Goal: Information Seeking & Learning: Learn about a topic

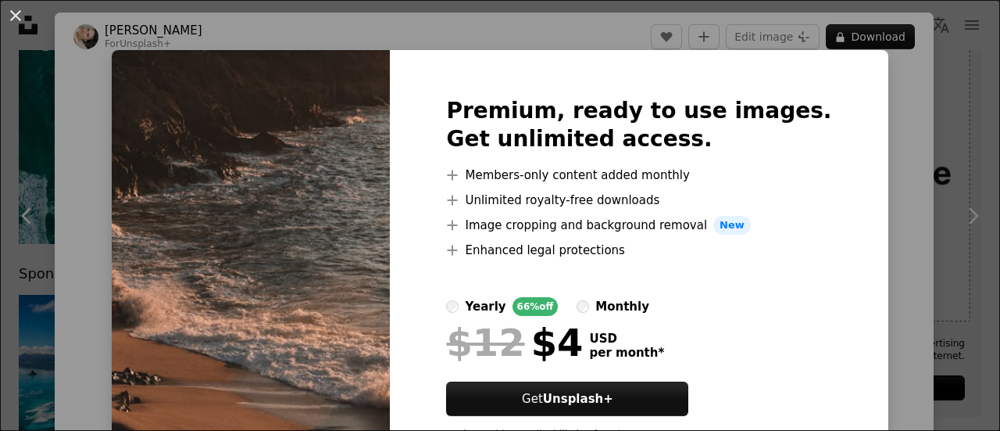
scroll to position [107, 0]
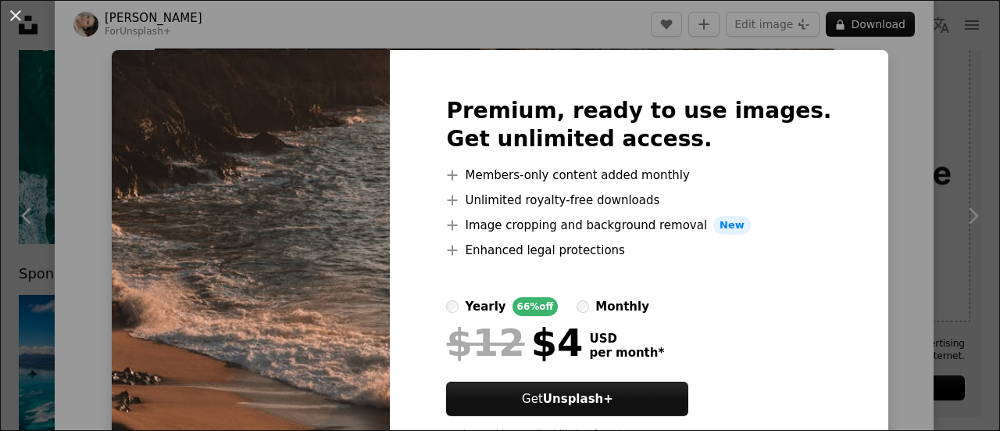
click at [285, 272] on img at bounding box center [251, 275] width 278 height 450
click at [108, 161] on div "An X shape Premium, ready to use images. Get unlimited access. A plus sign Memb…" at bounding box center [500, 215] width 1000 height 431
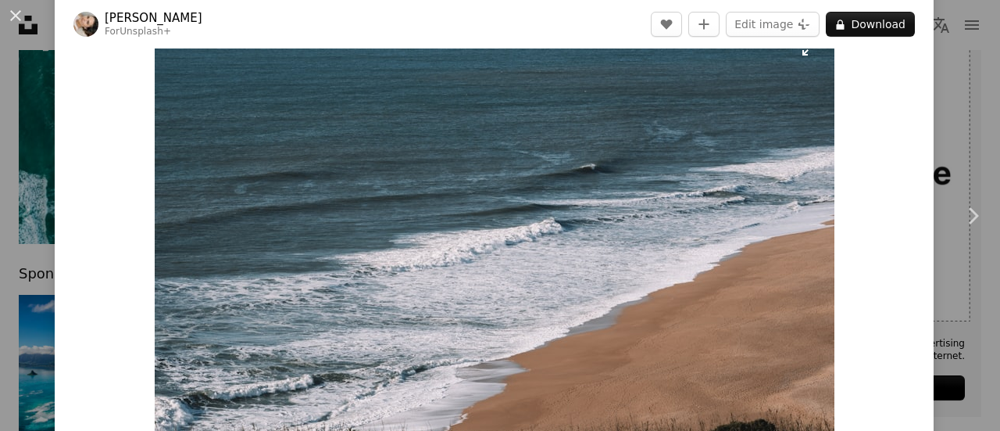
scroll to position [50, 0]
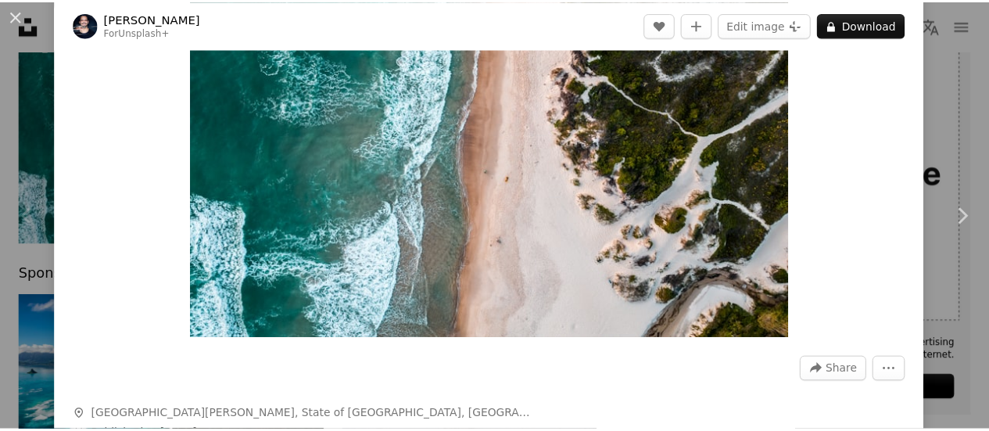
scroll to position [190, 0]
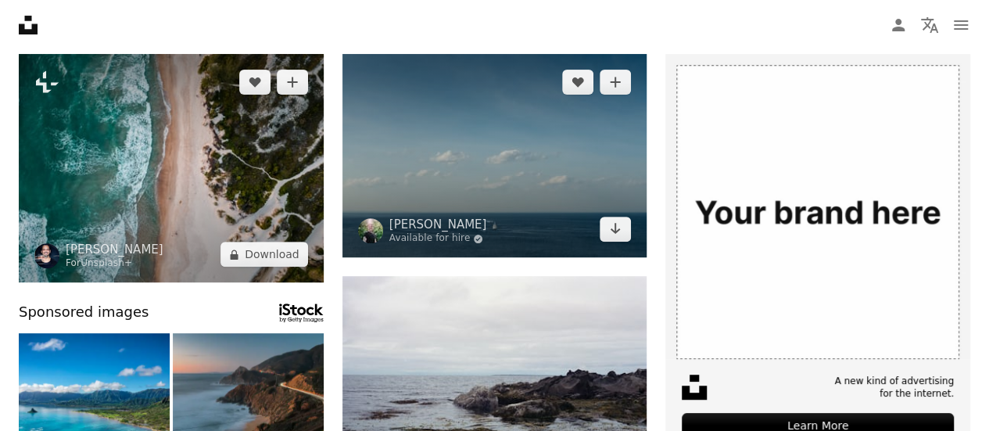
scroll to position [200, 0]
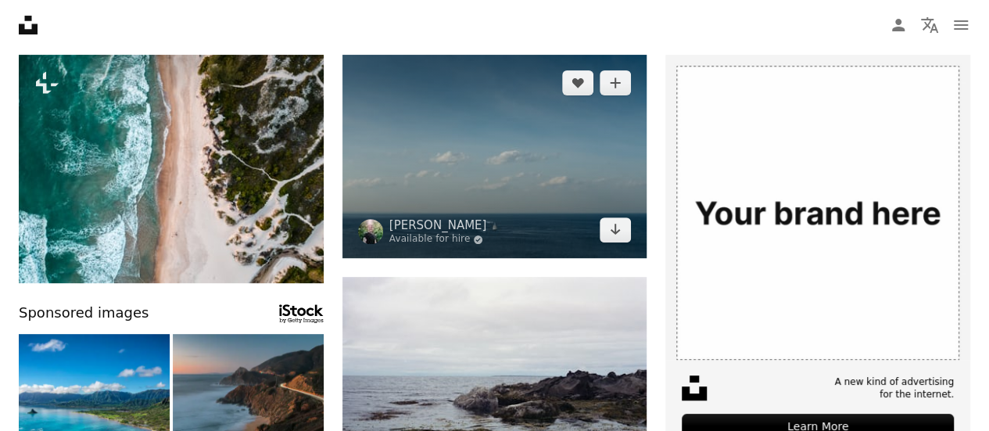
click at [419, 153] on img at bounding box center [494, 156] width 305 height 203
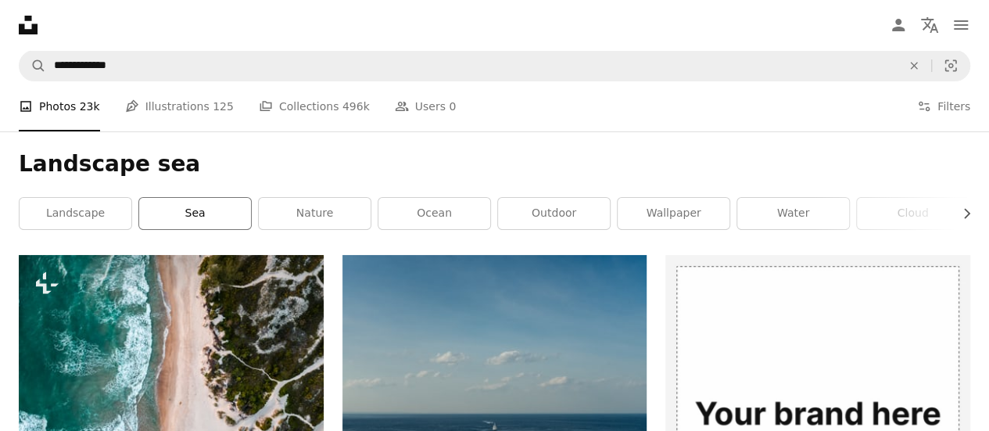
click at [202, 217] on link "sea" at bounding box center [195, 213] width 112 height 31
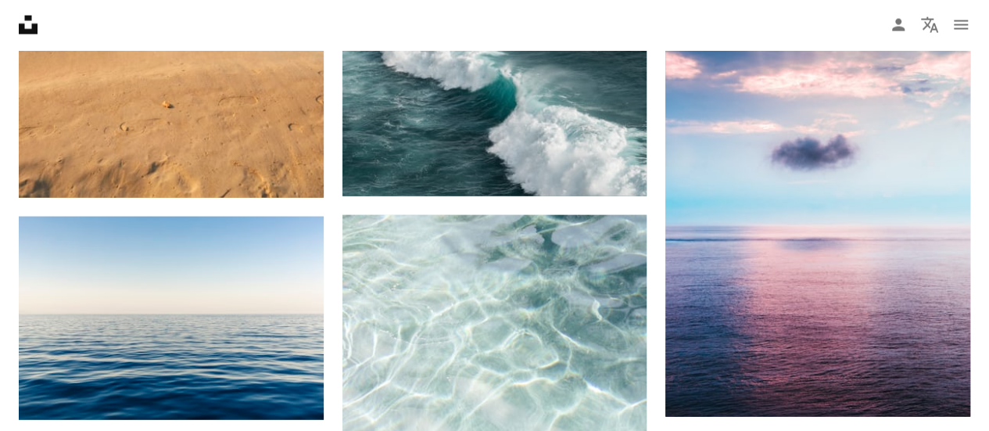
scroll to position [1838, 0]
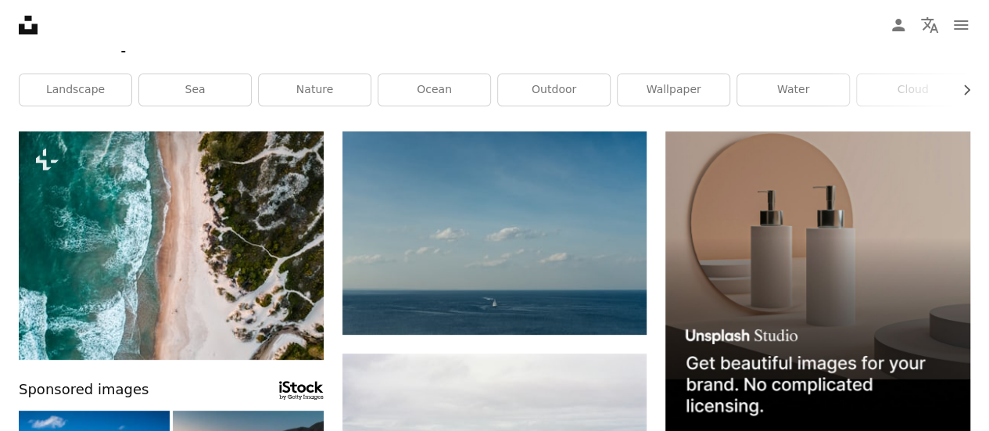
scroll to position [113, 0]
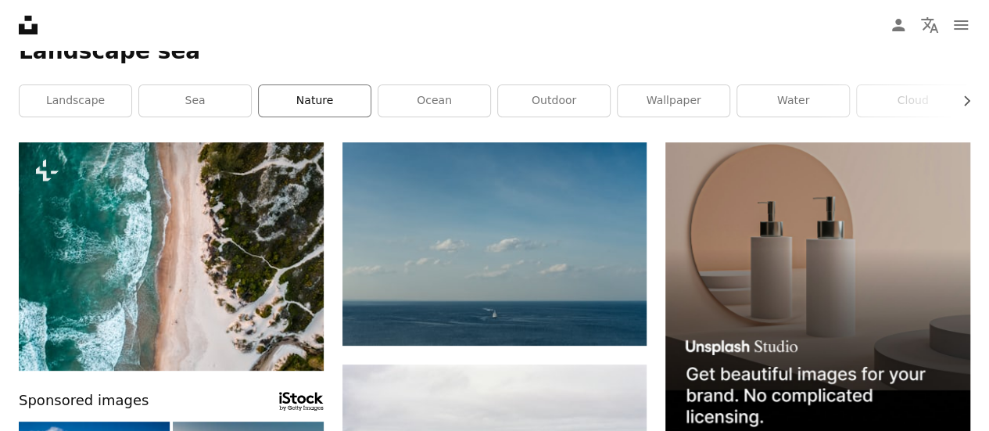
click at [335, 86] on link "nature" at bounding box center [315, 100] width 112 height 31
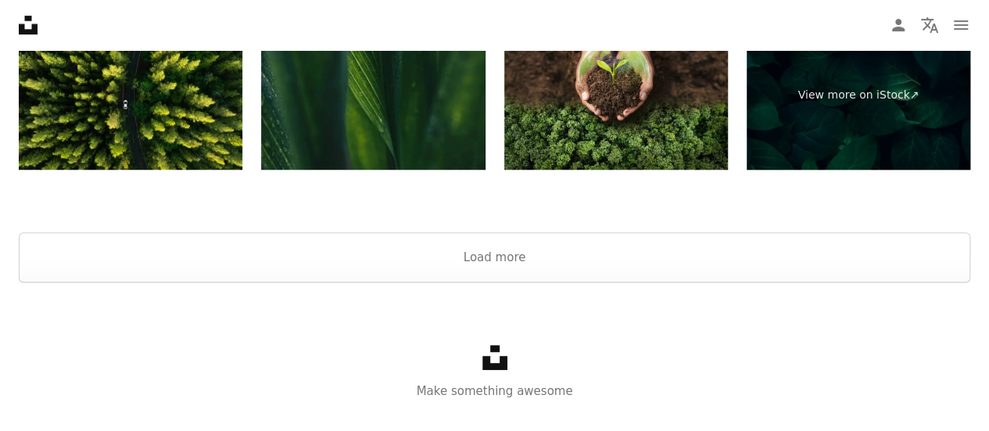
scroll to position [3362, 0]
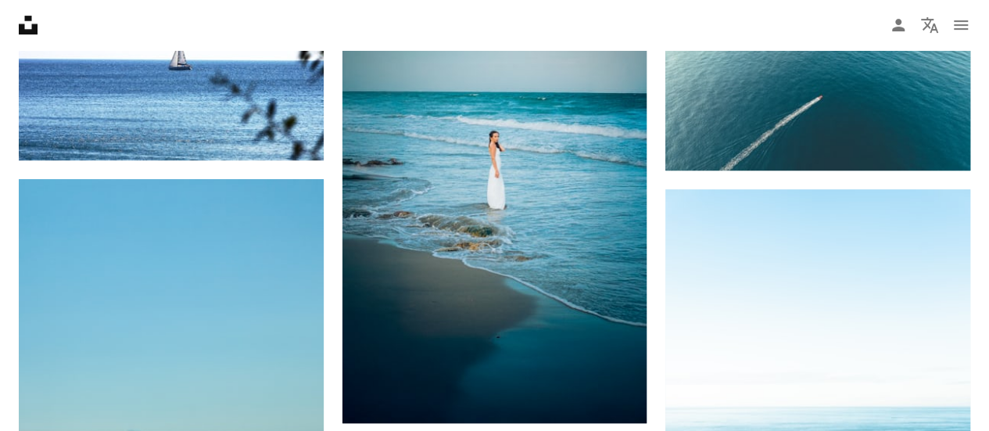
scroll to position [113, 0]
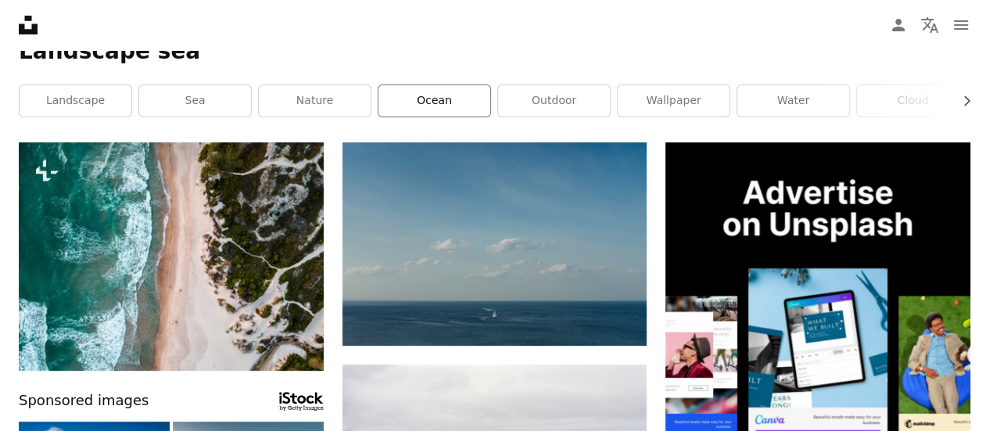
click at [444, 98] on link "ocean" at bounding box center [434, 100] width 112 height 31
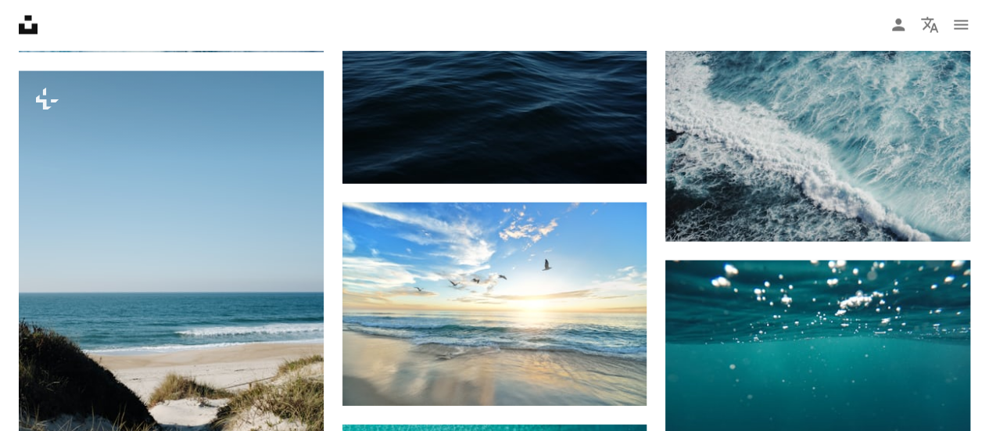
scroll to position [2103, 0]
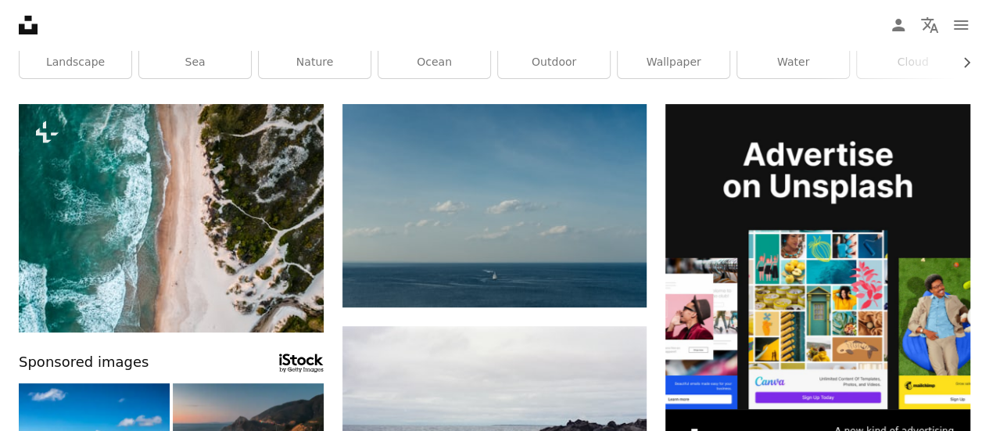
scroll to position [152, 0]
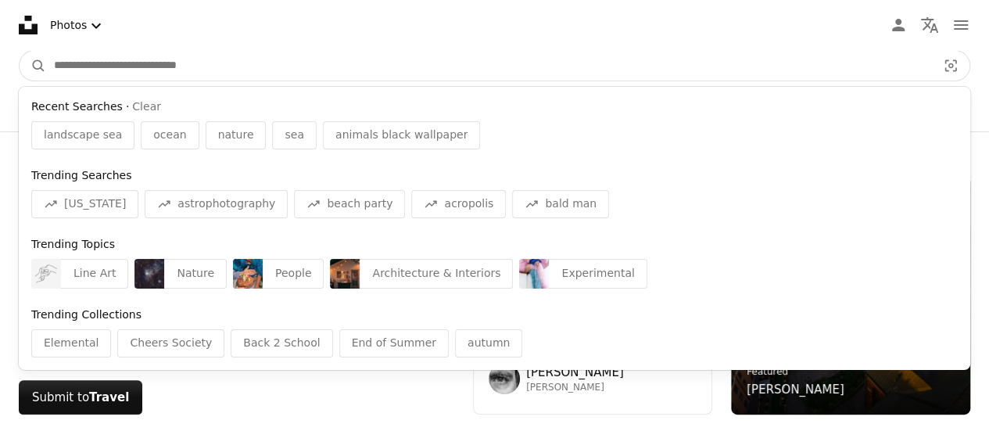
click at [242, 66] on input "Find visuals sitewide" at bounding box center [489, 66] width 886 height 30
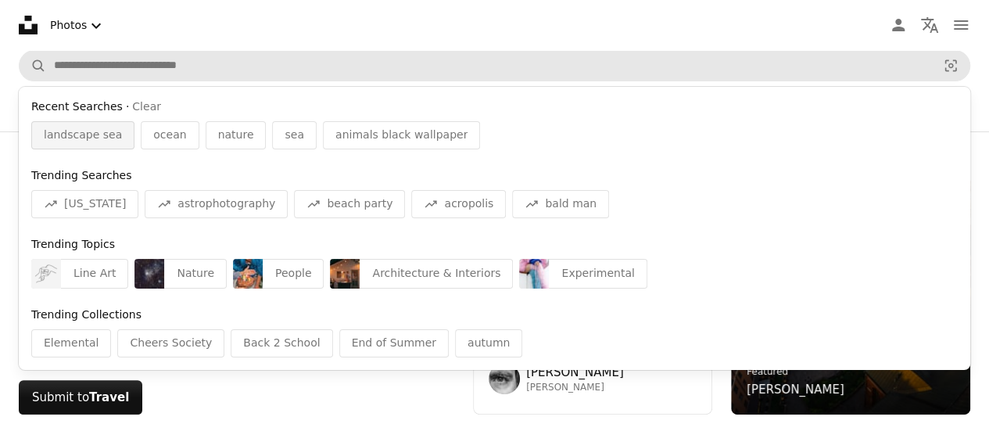
click at [64, 146] on div "landscape sea" at bounding box center [82, 135] width 103 height 28
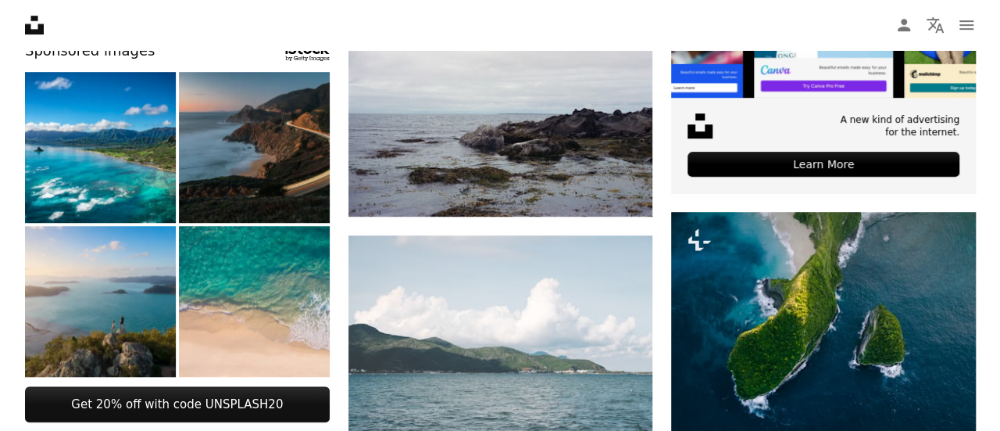
scroll to position [439, 0]
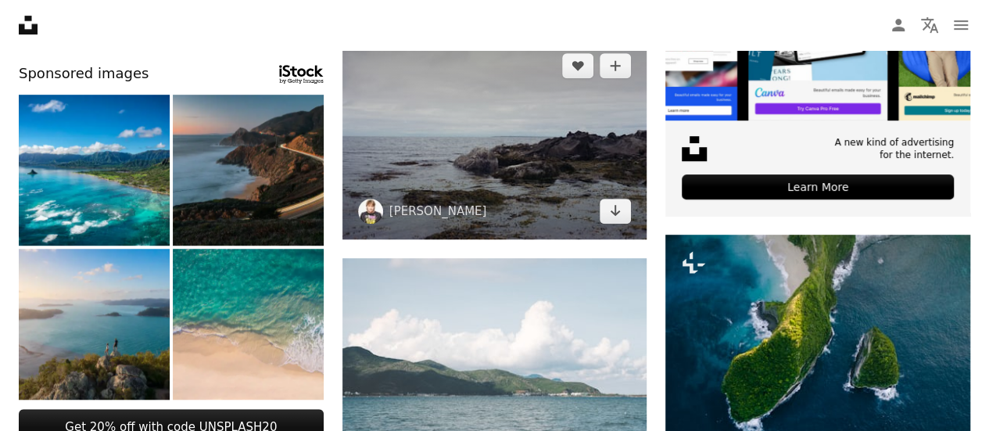
click at [439, 148] on img at bounding box center [494, 139] width 305 height 202
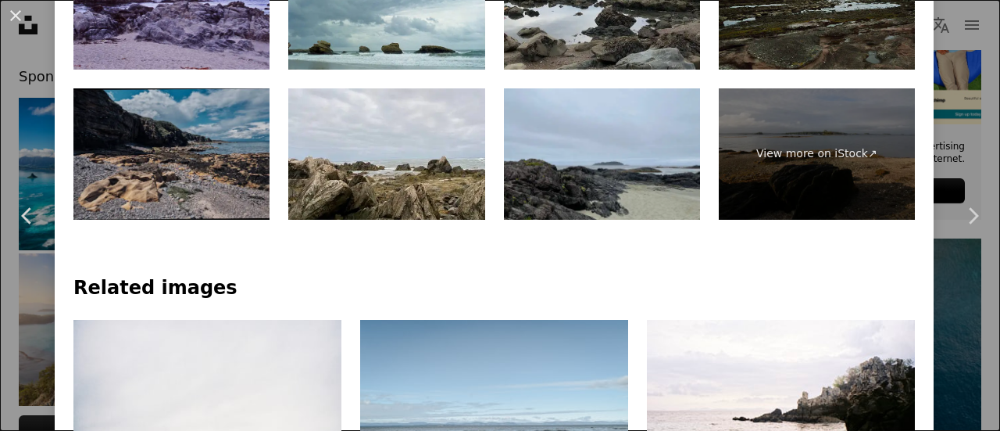
scroll to position [922, 0]
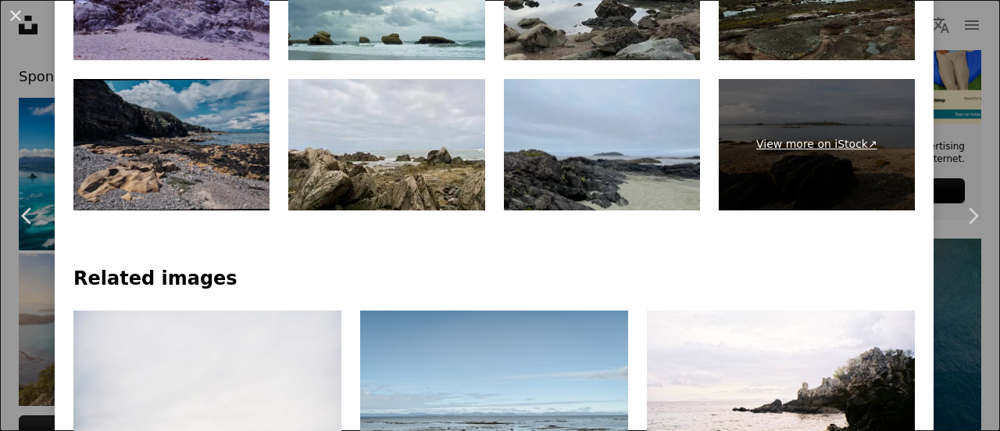
click at [795, 129] on link "View more on iStock ↗" at bounding box center [817, 144] width 196 height 131
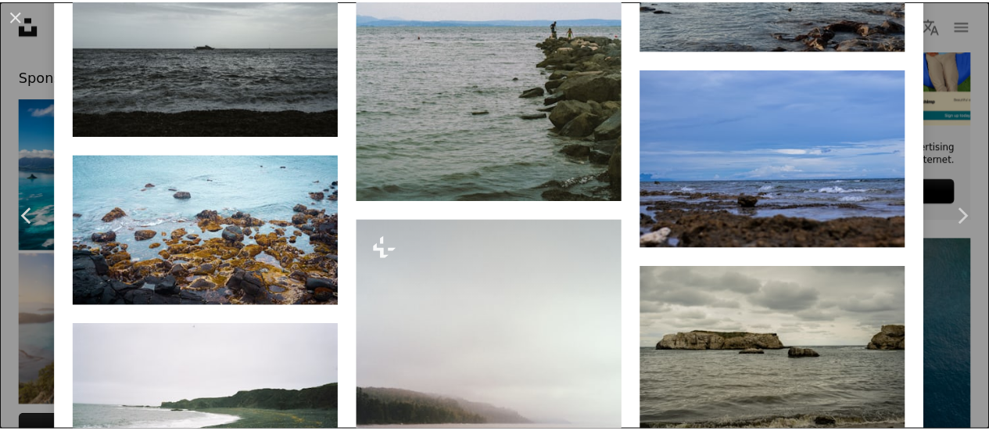
scroll to position [4699, 0]
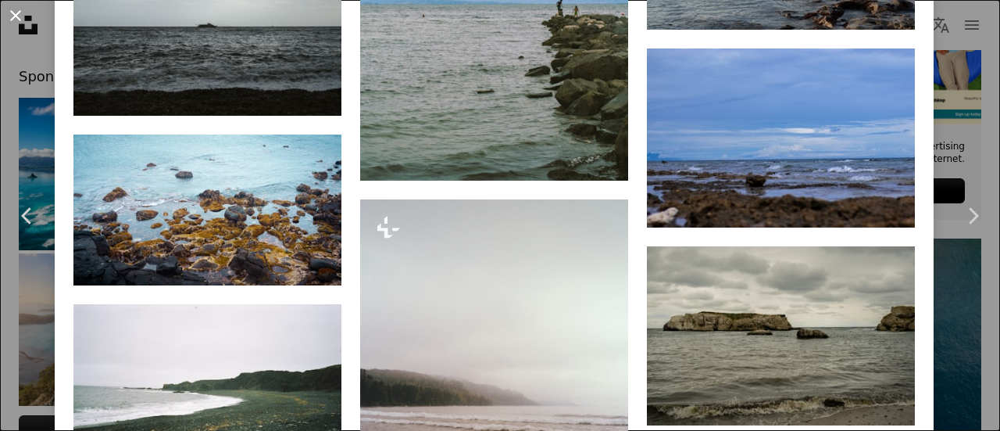
click at [14, 22] on button "An X shape" at bounding box center [15, 15] width 19 height 19
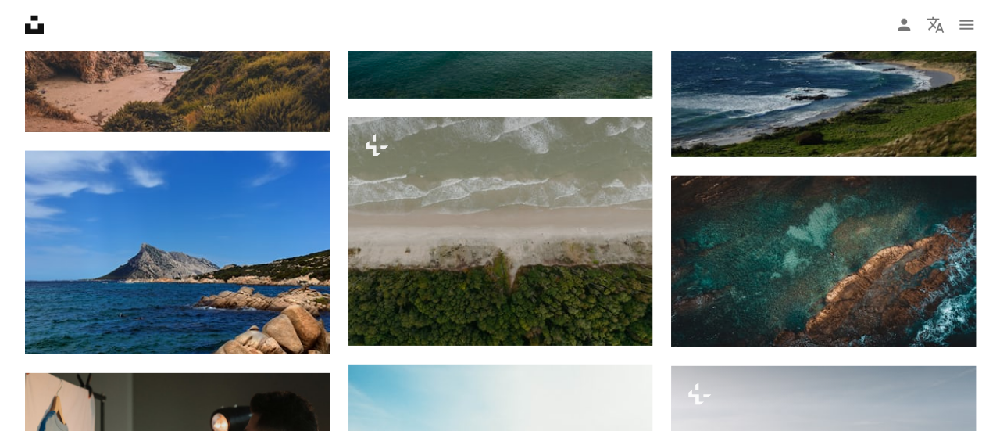
scroll to position [2122, 0]
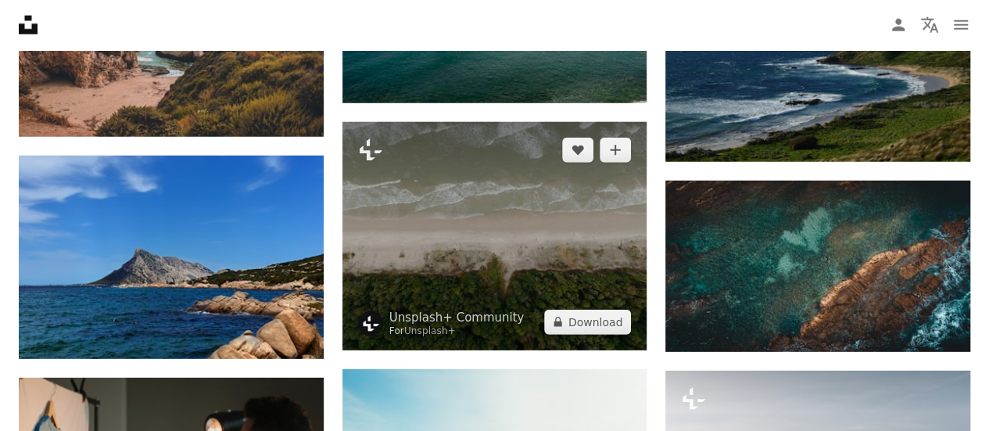
click at [437, 240] on img at bounding box center [494, 236] width 305 height 228
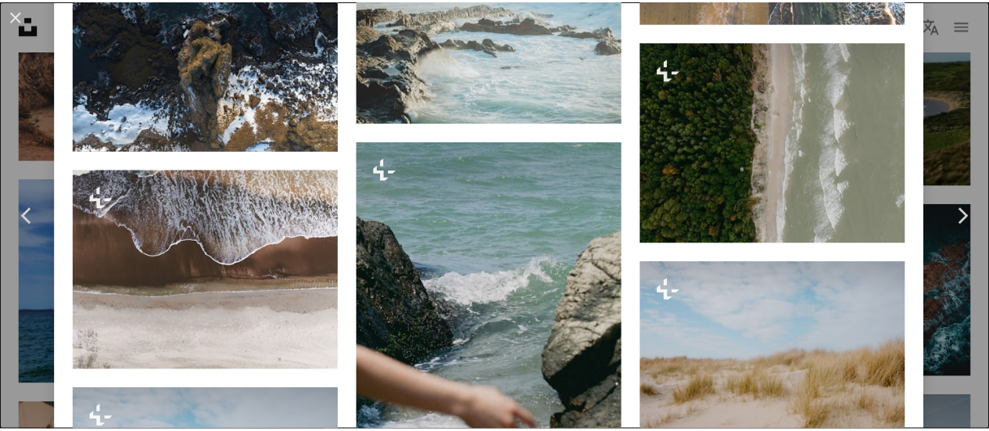
scroll to position [5868, 0]
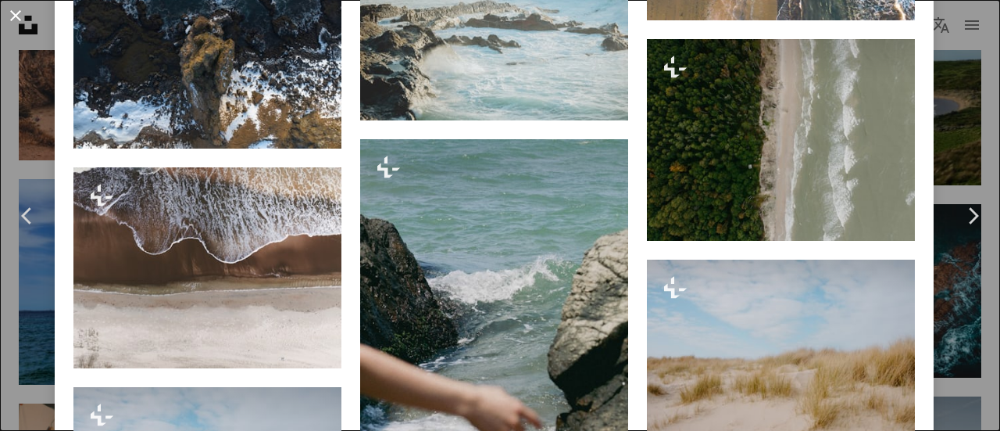
click at [17, 9] on button "An X shape" at bounding box center [15, 15] width 19 height 19
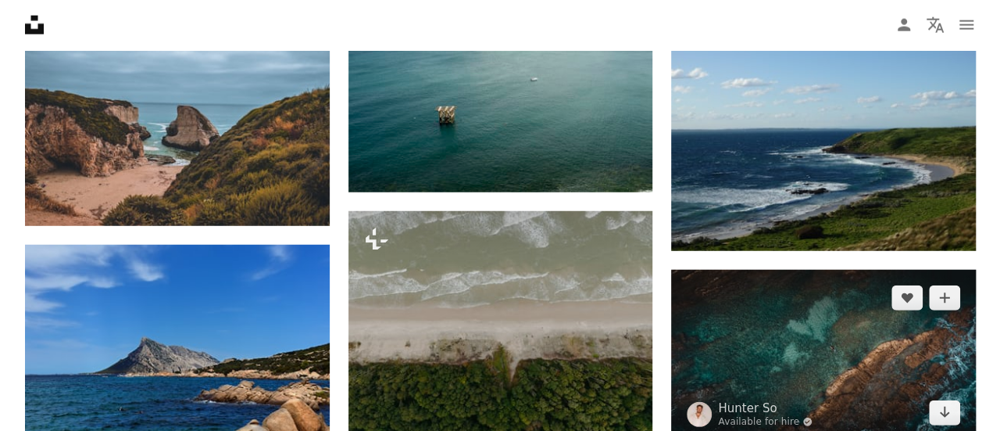
scroll to position [2145, 0]
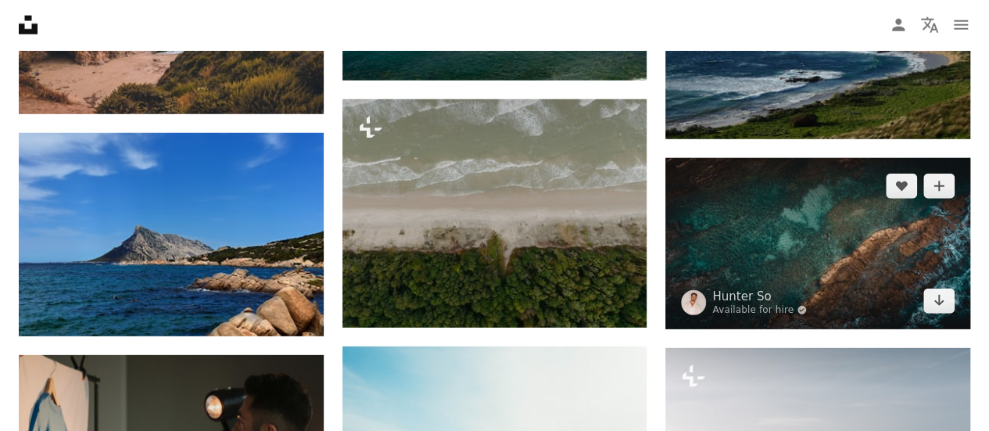
click at [743, 238] on img at bounding box center [817, 243] width 305 height 171
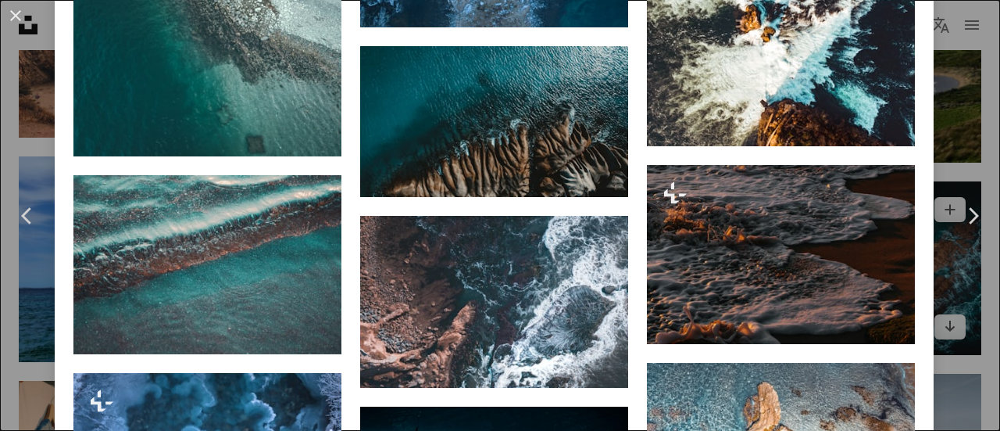
scroll to position [1935, 0]
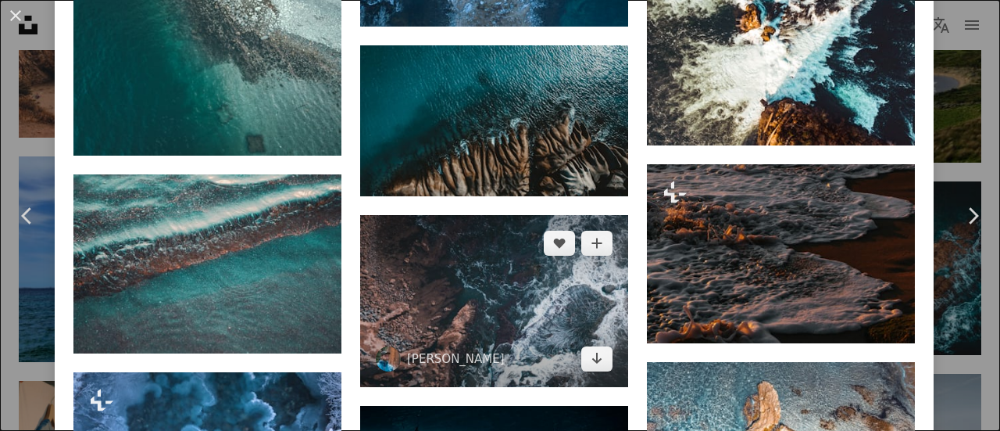
click at [492, 317] on img at bounding box center [494, 301] width 268 height 172
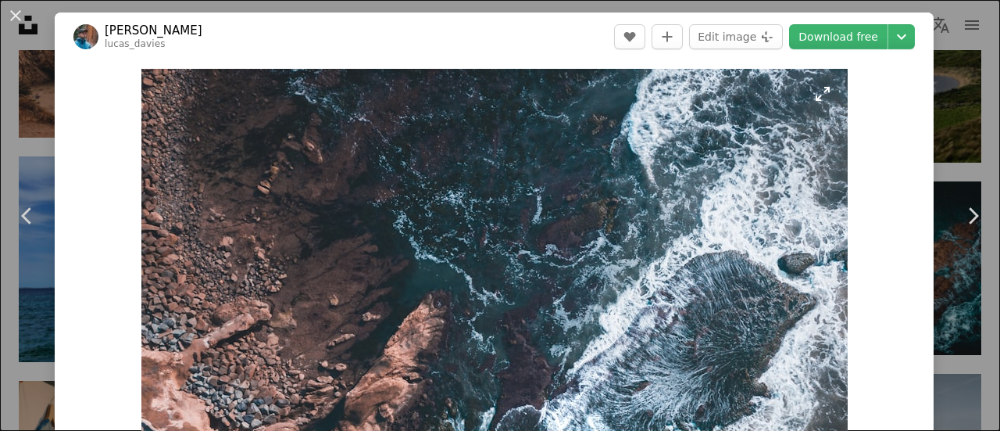
scroll to position [39, 0]
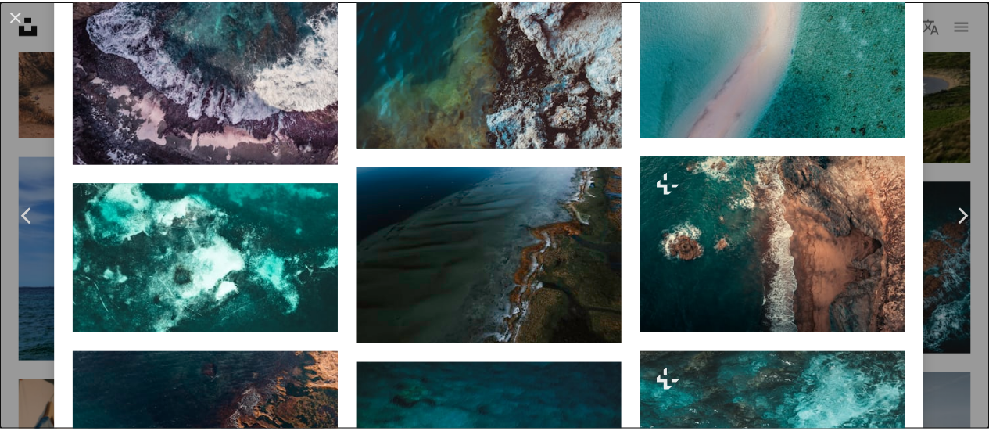
scroll to position [1197, 0]
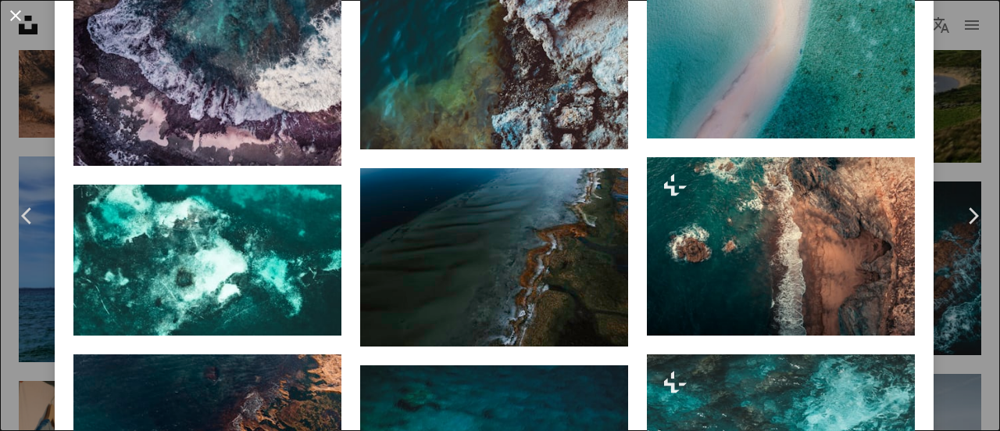
click at [16, 6] on button "An X shape" at bounding box center [15, 15] width 19 height 19
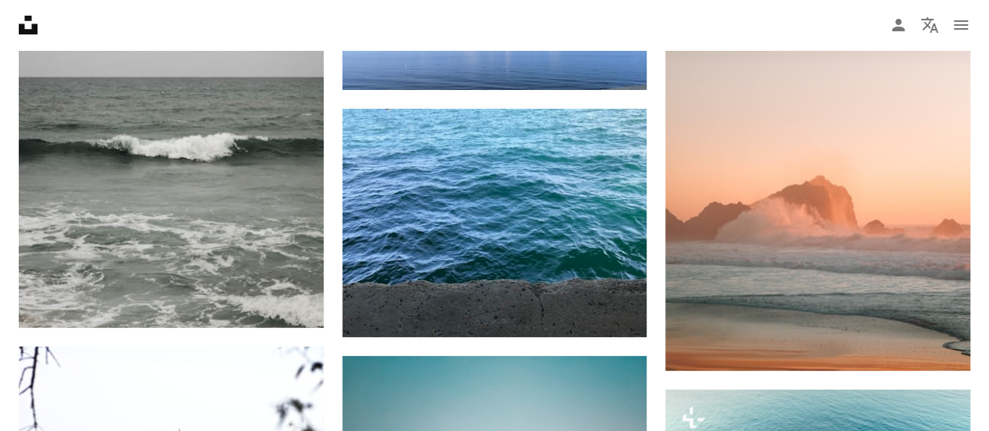
scroll to position [2884, 0]
